Goal: Information Seeking & Learning: Learn about a topic

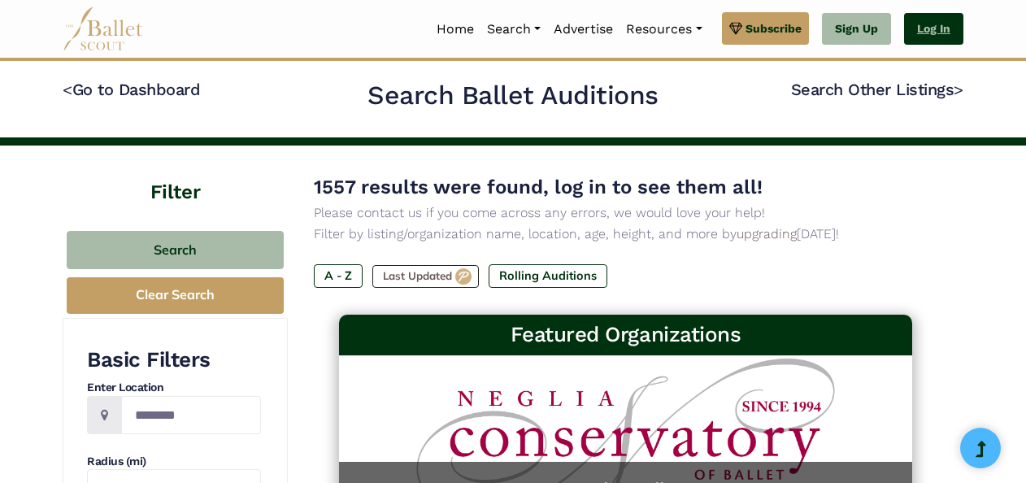
click at [934, 19] on link "Log In" at bounding box center [933, 29] width 59 height 33
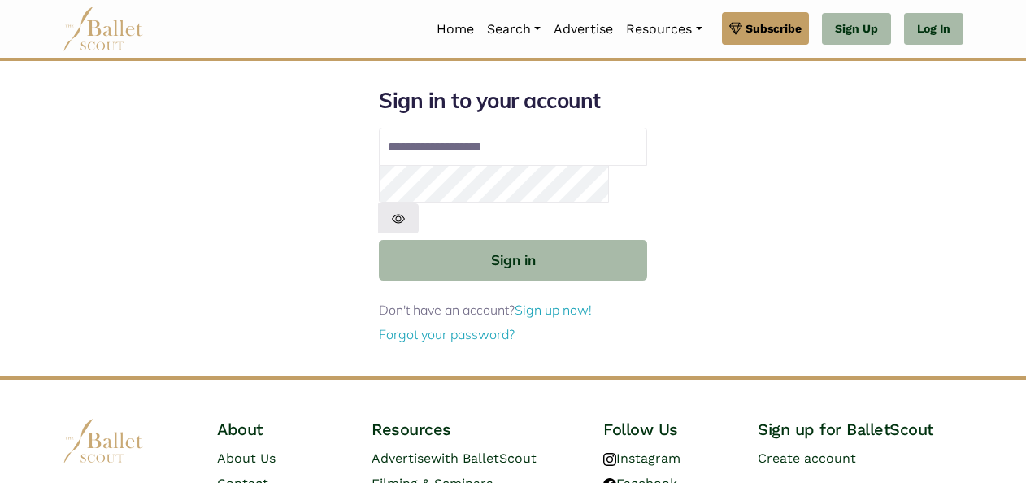
type input "**********"
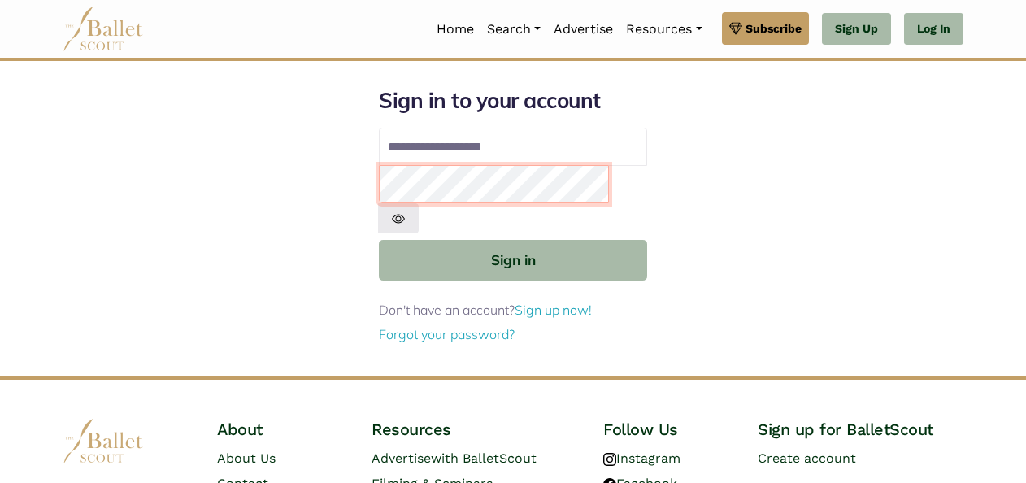
click at [379, 240] on button "Sign in" at bounding box center [513, 260] width 268 height 40
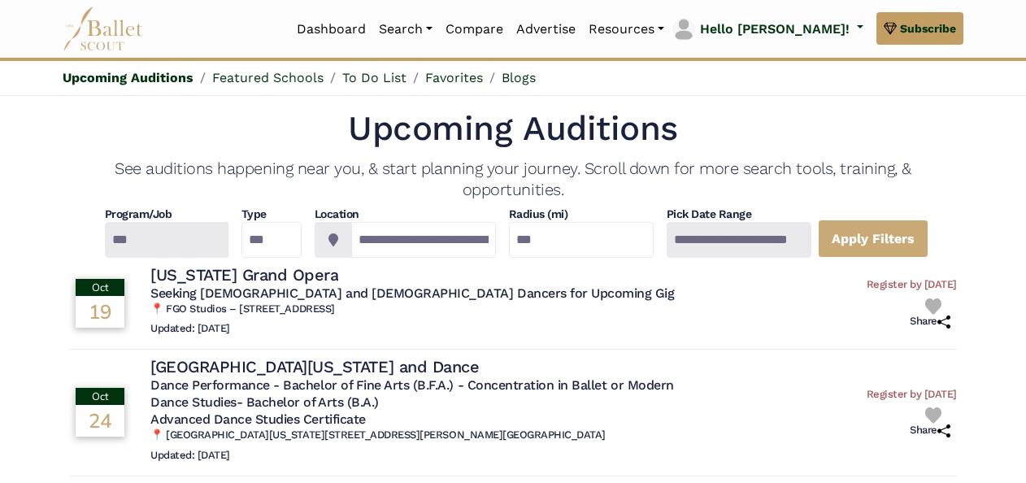
click at [783, 230] on div at bounding box center [739, 240] width 145 height 36
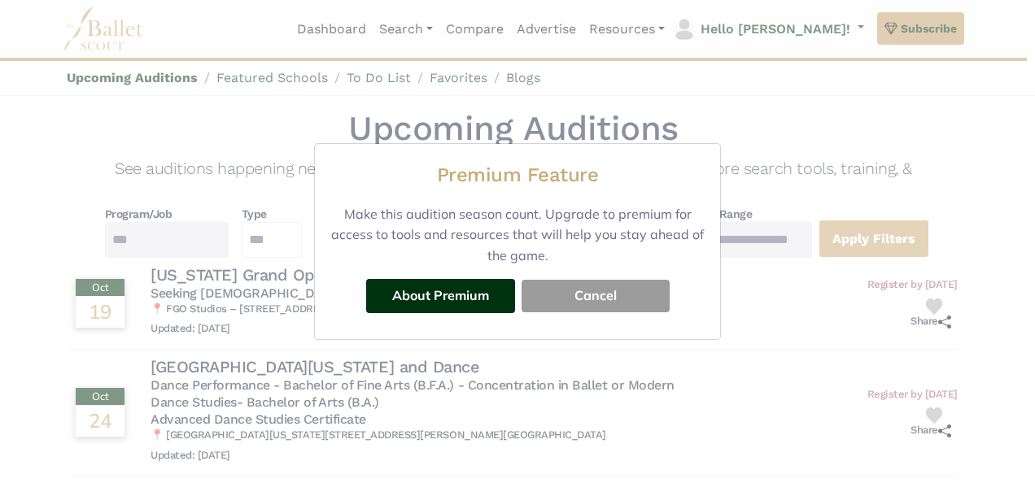
click at [583, 303] on button "Cancel" at bounding box center [595, 296] width 148 height 33
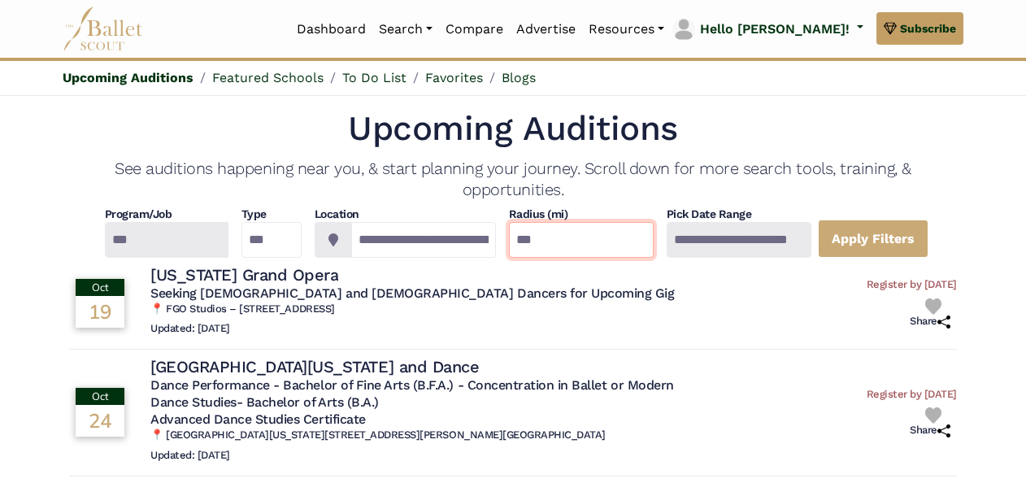
click at [581, 244] on input "***" at bounding box center [581, 240] width 145 height 36
type input "*"
type input "***"
click at [894, 242] on link "Apply Filters" at bounding box center [873, 239] width 111 height 38
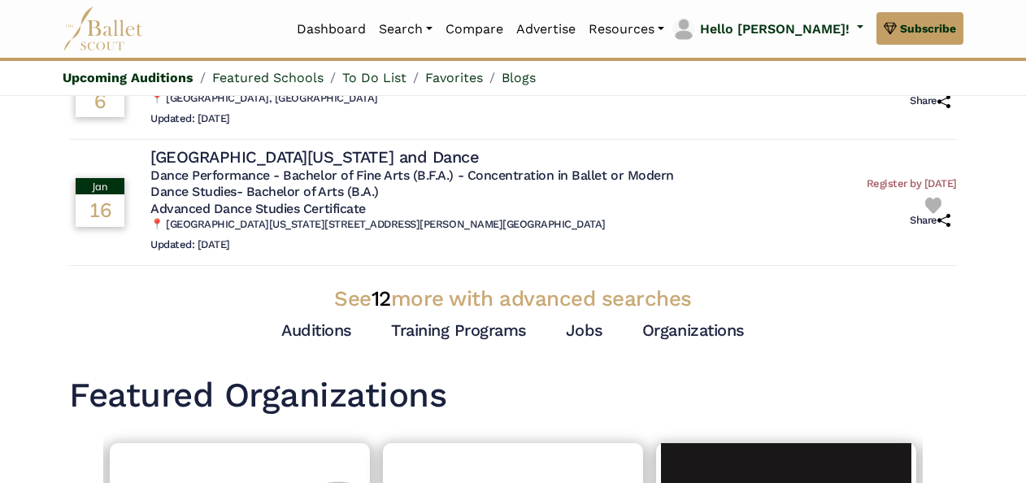
scroll to position [538, 0]
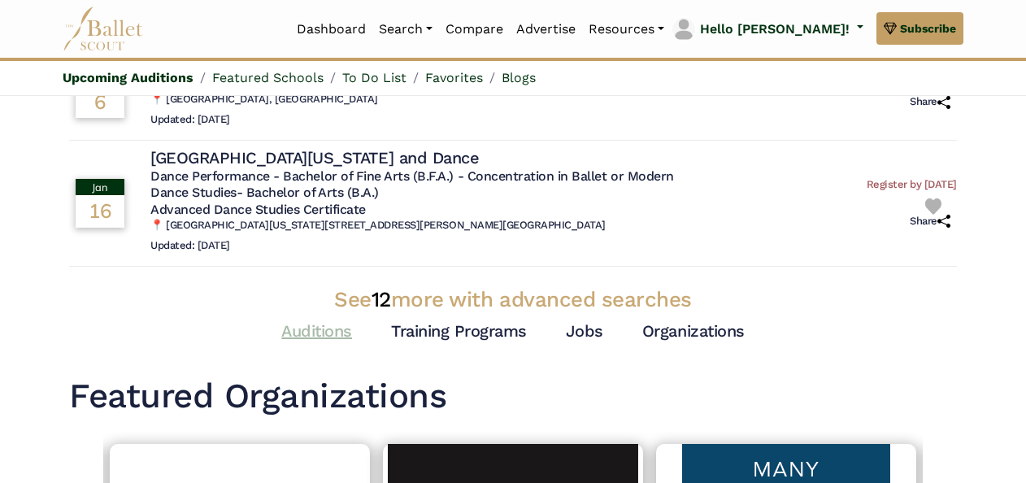
click at [341, 329] on link "Auditions" at bounding box center [316, 331] width 71 height 20
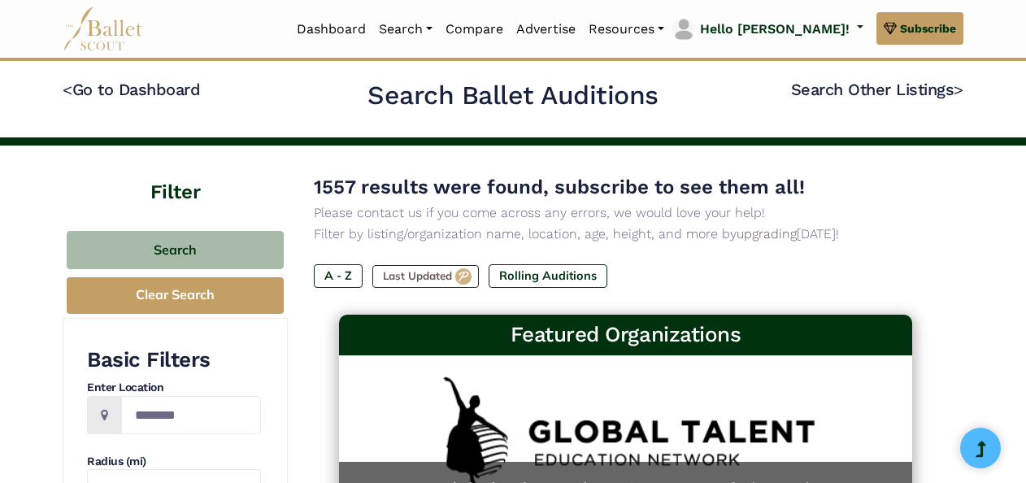
scroll to position [146, 0]
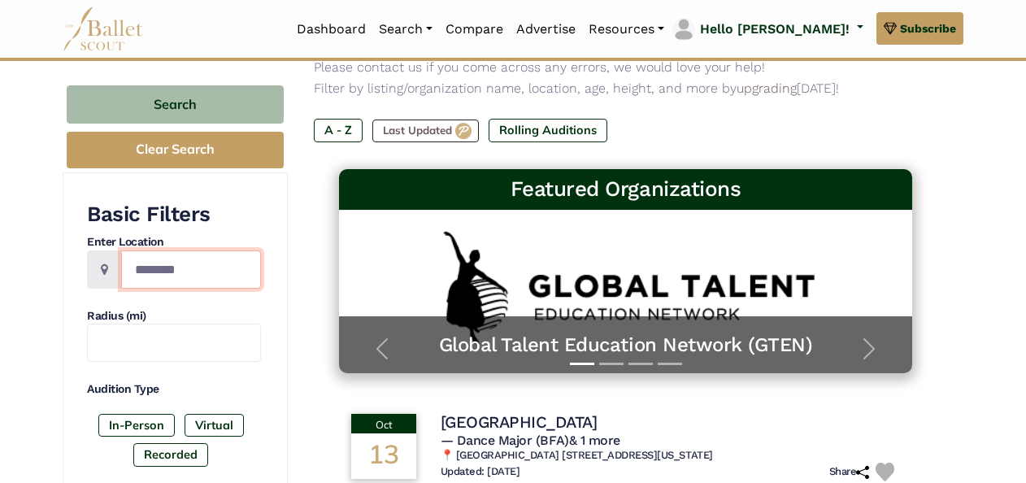
click at [205, 266] on input "Location" at bounding box center [191, 269] width 140 height 38
type input "*****"
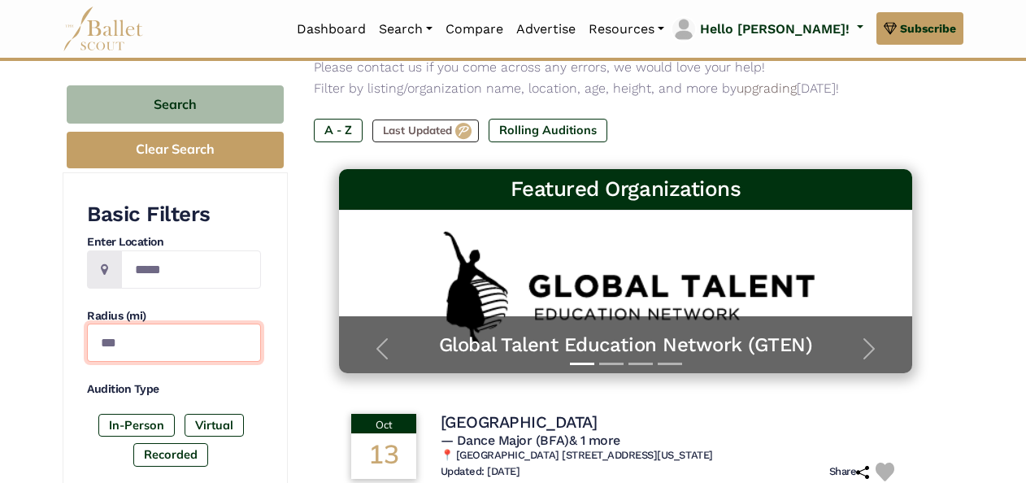
type input "***"
drag, startPoint x: 128, startPoint y: 436, endPoint x: 125, endPoint y: 423, distance: 13.2
click at [125, 423] on div "In-Person Virtual Recorded" at bounding box center [174, 443] width 174 height 59
click at [125, 423] on label "In-Person" at bounding box center [136, 425] width 76 height 23
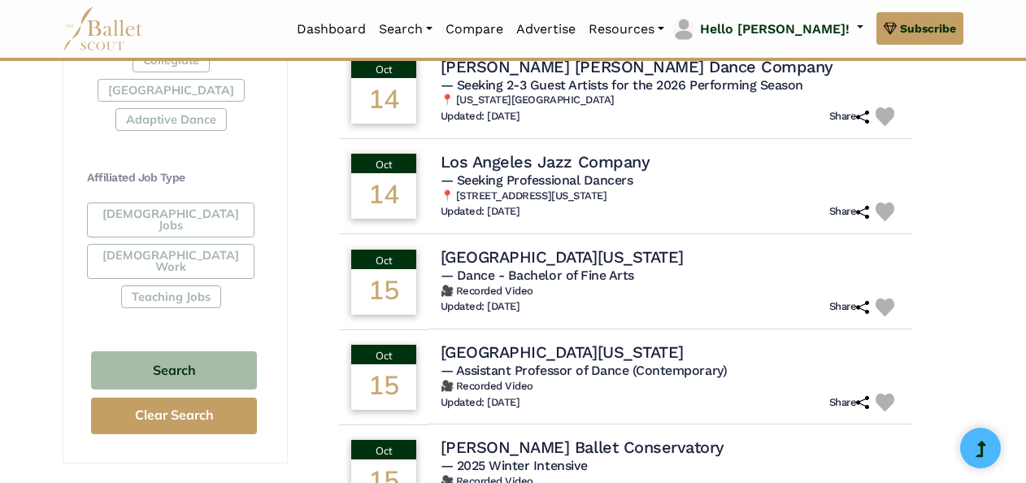
scroll to position [887, 0]
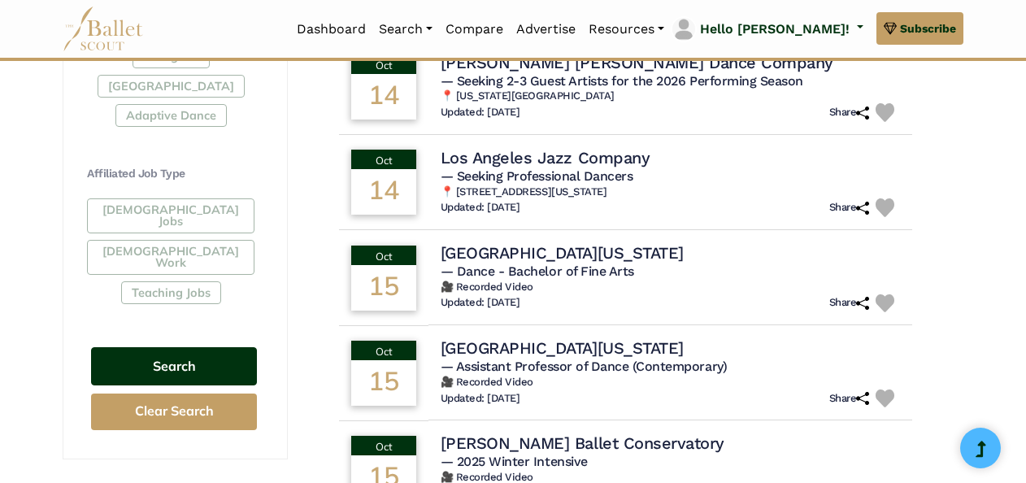
click at [175, 347] on button "Search" at bounding box center [174, 366] width 166 height 38
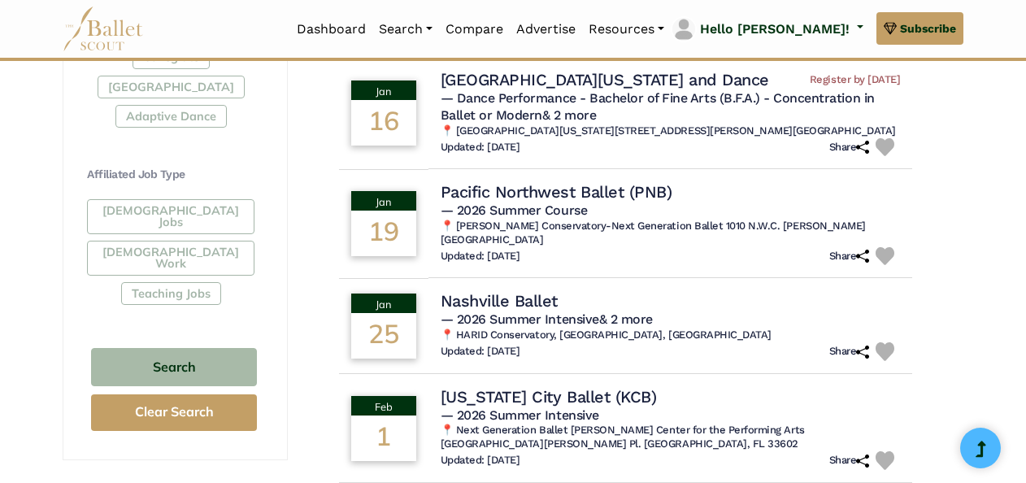
scroll to position [887, 0]
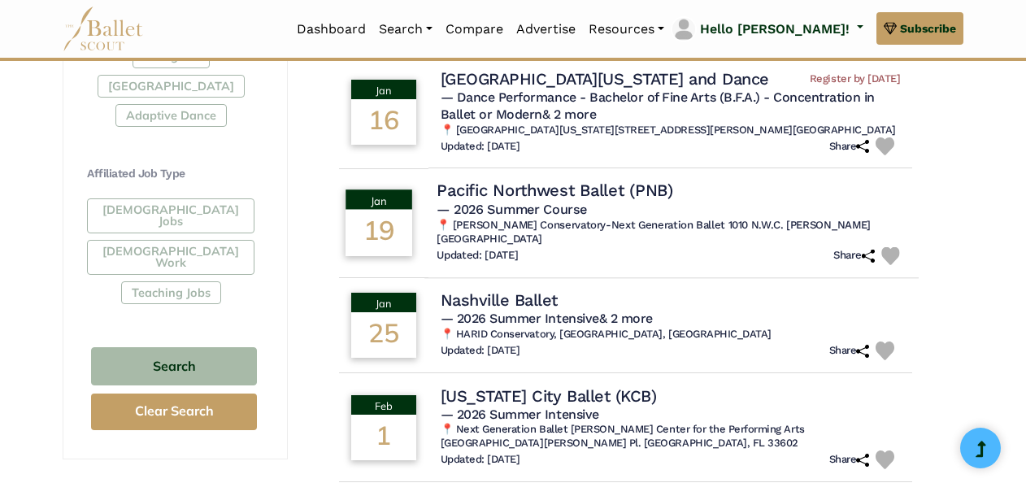
click at [560, 246] on h6 "📍 Patel Conservatory-Next Generation Ballet 1010 N.W.C. MacInnes Place Tampa, F…" at bounding box center [671, 233] width 469 height 28
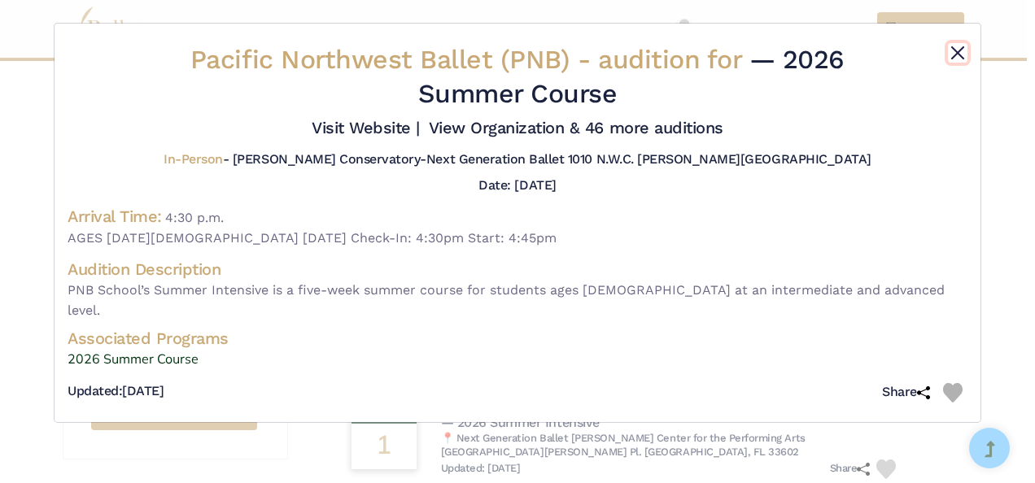
click at [955, 59] on button "Close" at bounding box center [958, 53] width 20 height 20
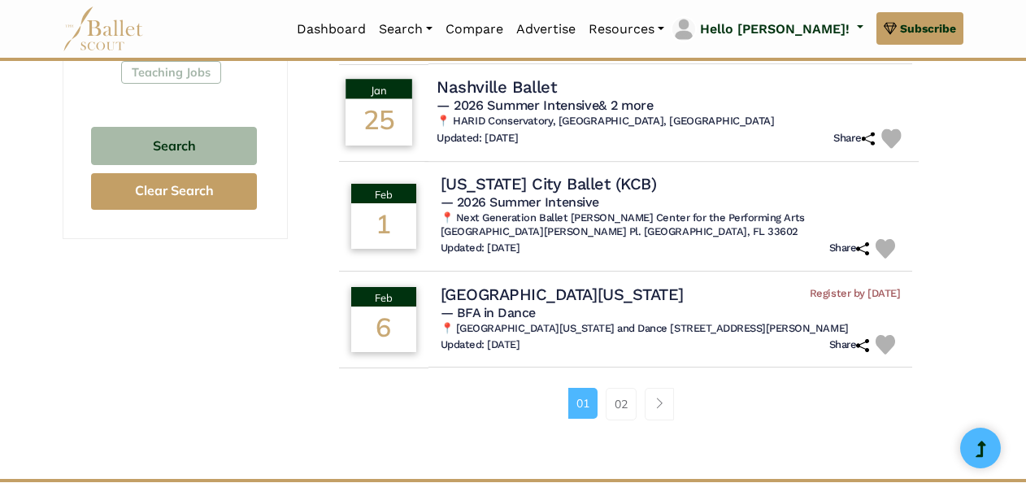
scroll to position [1108, 0]
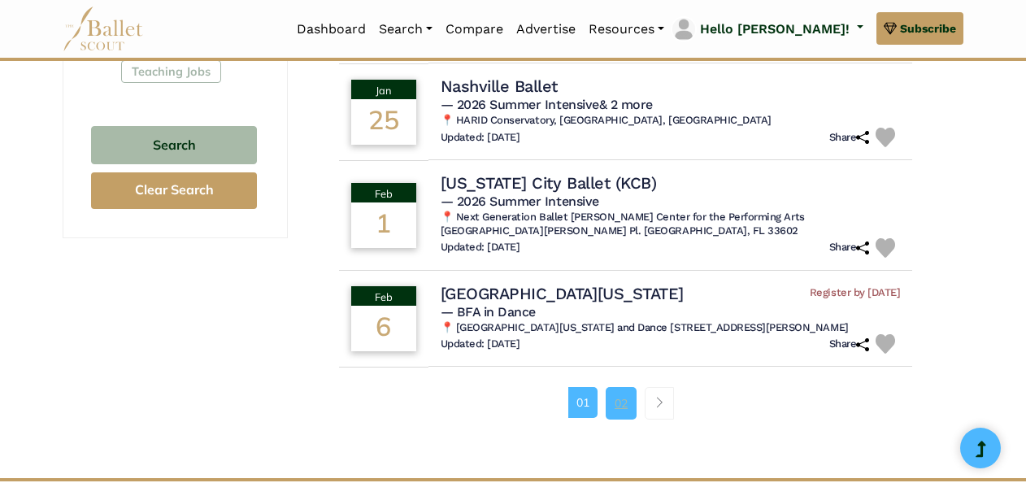
click at [630, 420] on link "02" at bounding box center [621, 403] width 31 height 33
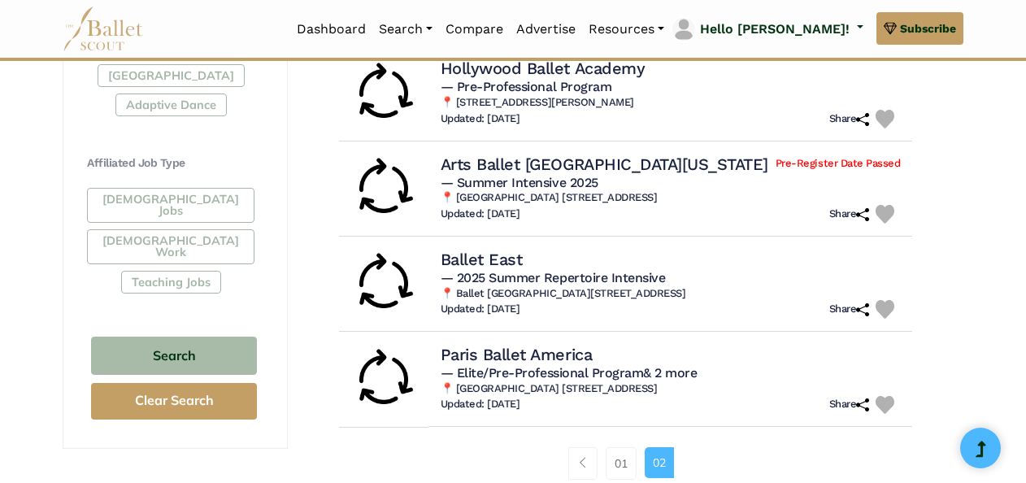
scroll to position [900, 0]
